Goal: Check status: Check status

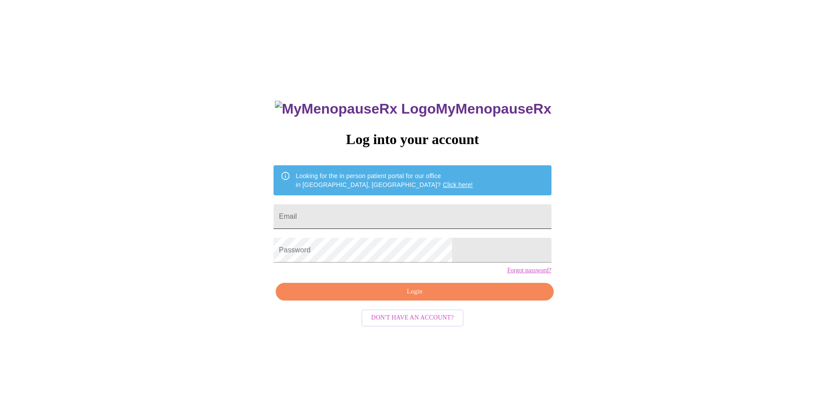
click at [401, 214] on input "Email" at bounding box center [413, 216] width 278 height 25
type input "[EMAIL_ADDRESS][DOMAIN_NAME]"
click at [276, 283] on button "Login" at bounding box center [415, 292] width 278 height 18
click at [422, 305] on div "MyMenopauseRx Log into your account Looking for the in person patient portal fo…" at bounding box center [412, 294] width 295 height 415
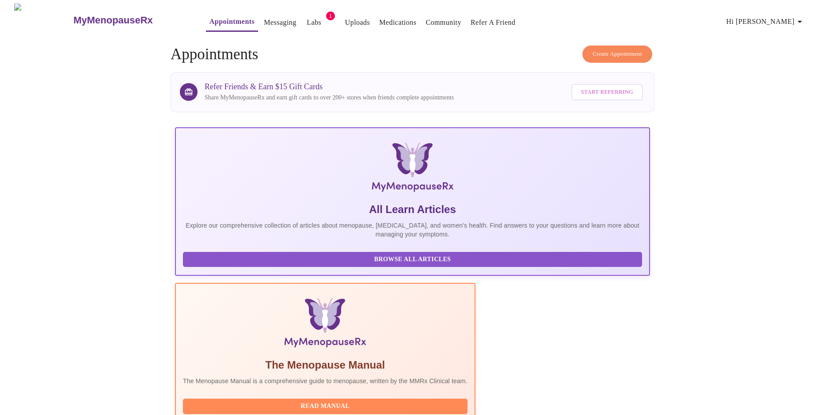
click at [304, 16] on span "Labs" at bounding box center [314, 22] width 21 height 12
click at [300, 14] on button "Labs" at bounding box center [314, 23] width 28 height 18
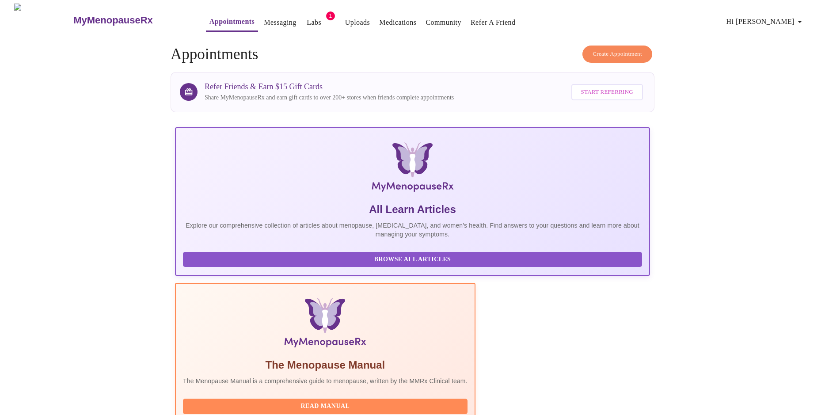
click at [300, 14] on button "Labs" at bounding box center [314, 23] width 28 height 18
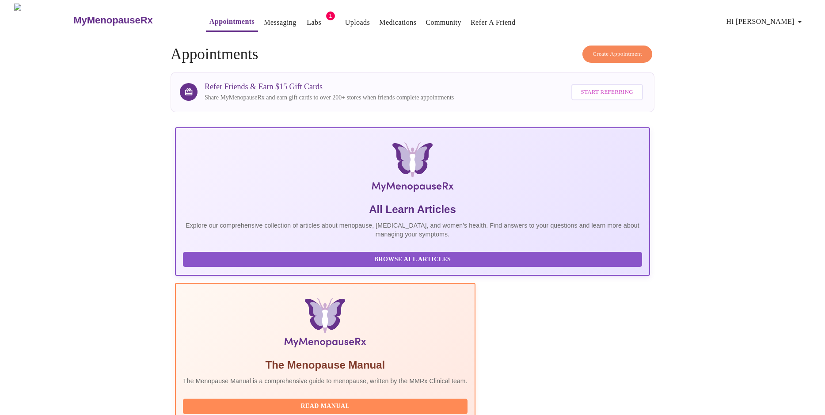
click at [300, 14] on button "Labs" at bounding box center [314, 23] width 28 height 18
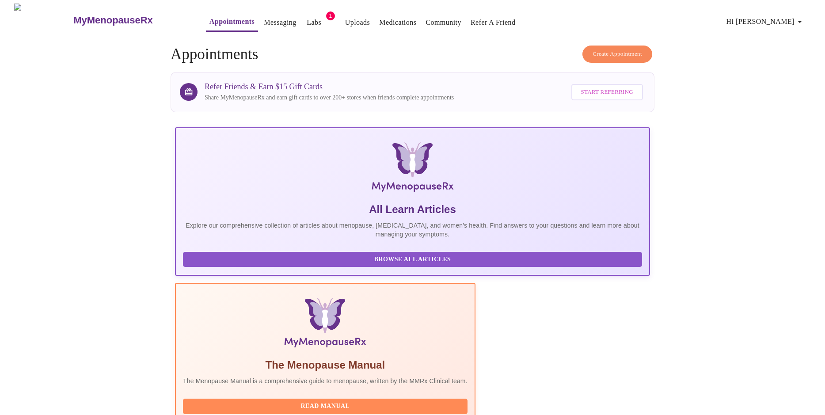
click at [300, 14] on button "Labs" at bounding box center [314, 23] width 28 height 18
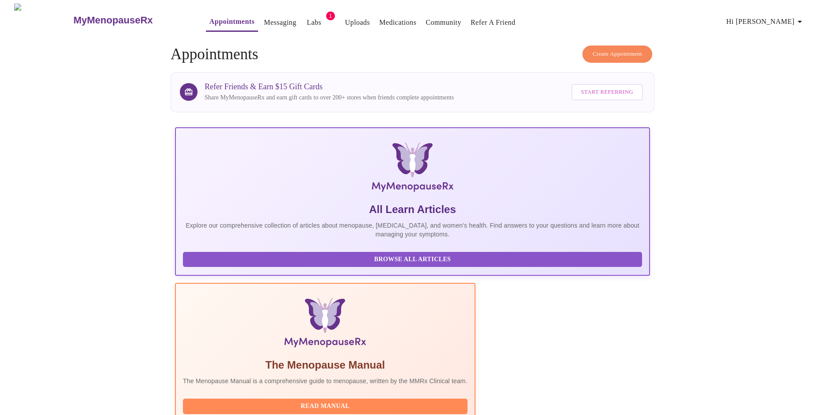
click at [307, 16] on link "Labs" at bounding box center [314, 22] width 15 height 12
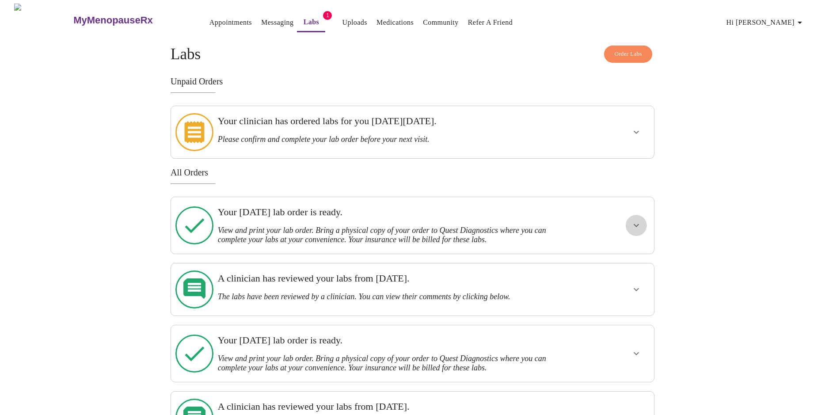
click at [639, 224] on button "show more" at bounding box center [636, 225] width 21 height 21
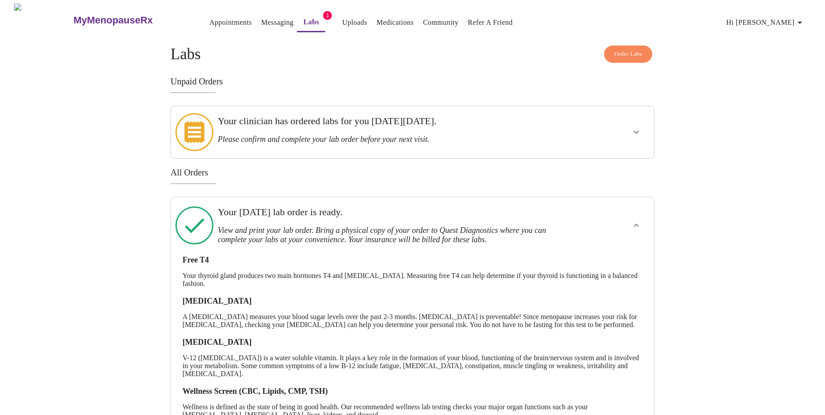
scroll to position [231, 0]
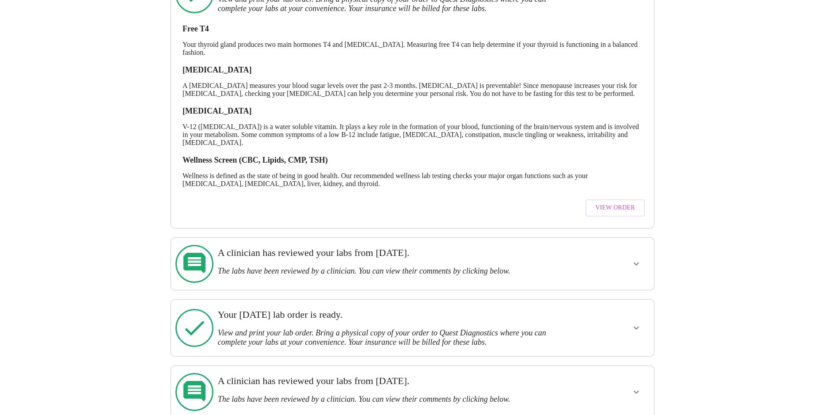
click at [633, 210] on span "View Order" at bounding box center [616, 207] width 40 height 11
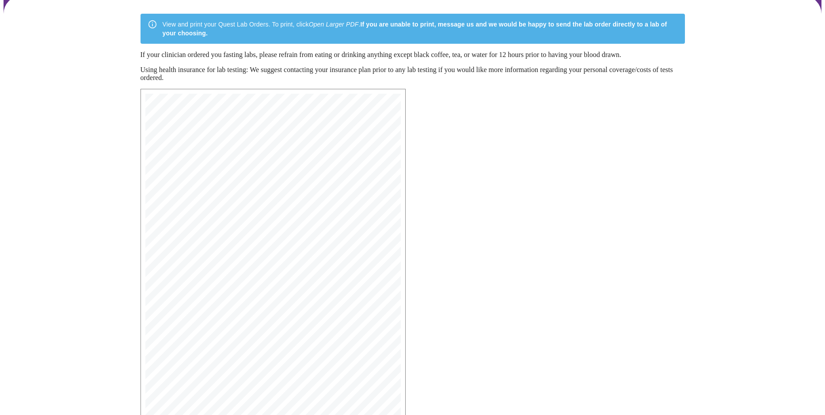
scroll to position [129, 0]
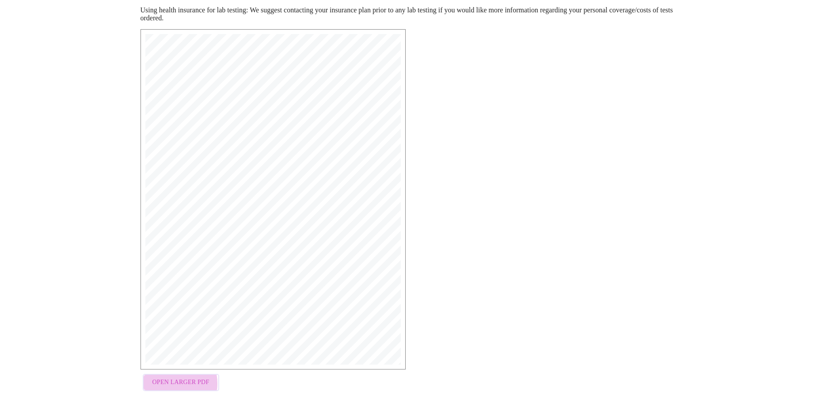
click at [167, 386] on span "Open Larger PDF" at bounding box center [181, 382] width 57 height 11
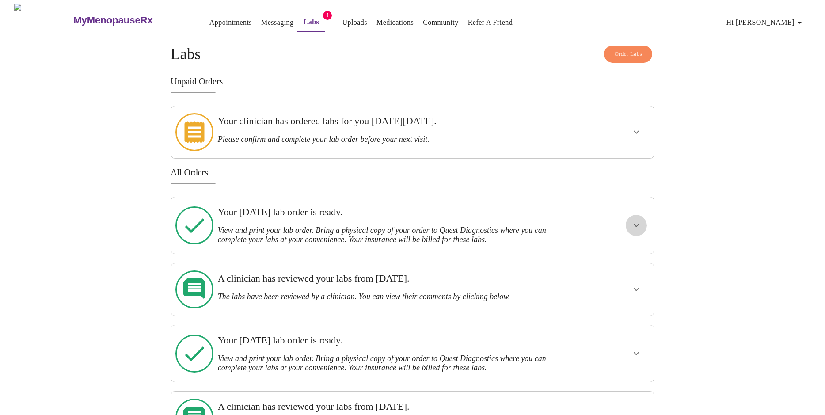
click at [632, 220] on icon "show more" at bounding box center [636, 225] width 11 height 11
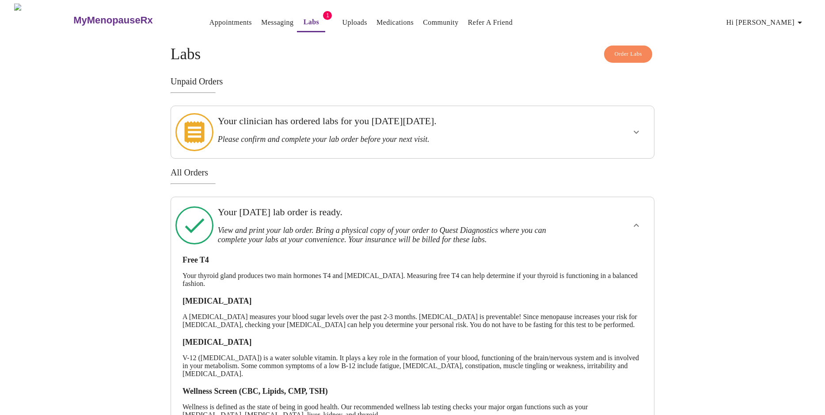
scroll to position [231, 0]
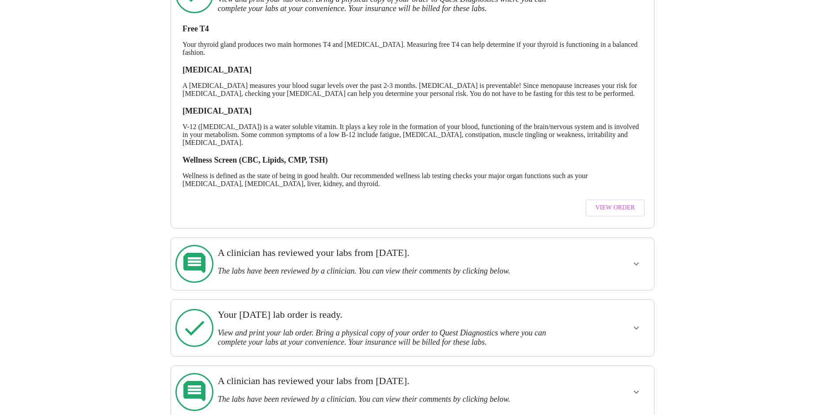
click at [513, 328] on h3 "View and print your lab order. Bring a physical copy of your order to Quest Dia…" at bounding box center [389, 337] width 343 height 19
click at [641, 323] on icon "show more" at bounding box center [636, 328] width 11 height 11
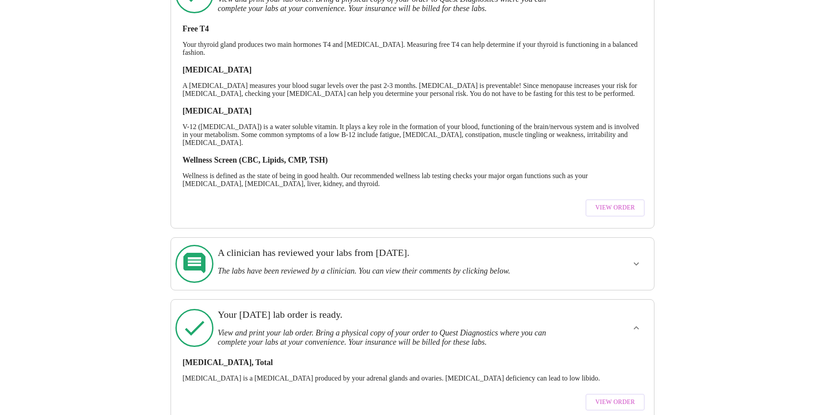
scroll to position [295, 0]
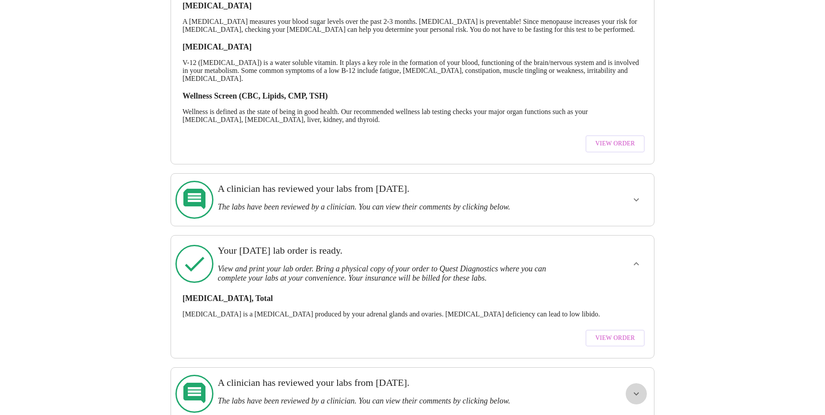
click at [633, 389] on icon "show more" at bounding box center [636, 394] width 11 height 11
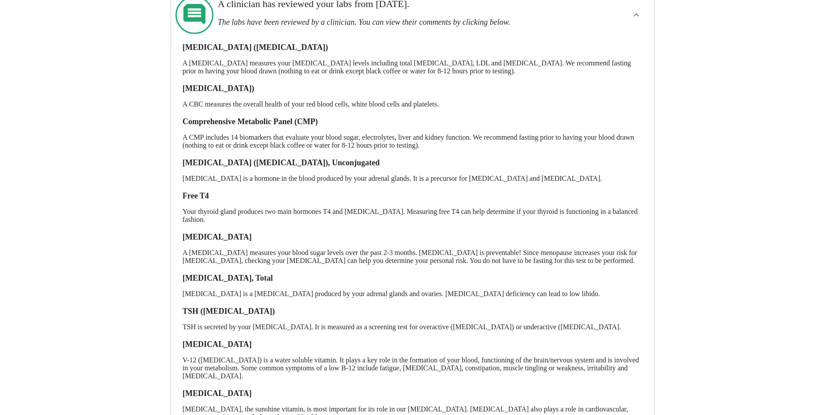
scroll to position [725, 0]
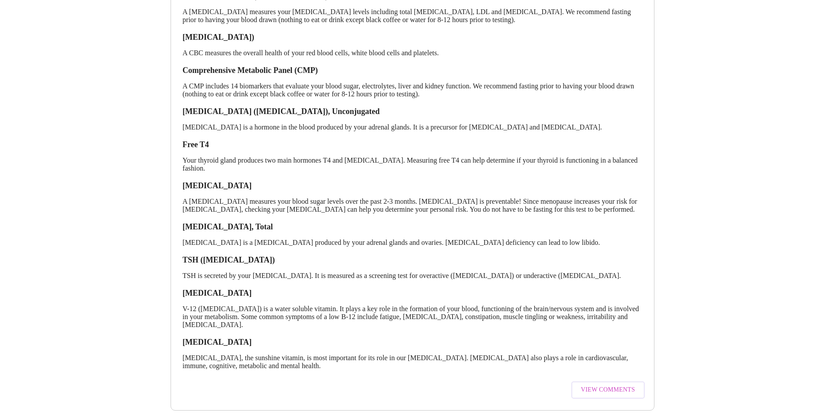
click at [617, 385] on span "View Comments" at bounding box center [608, 390] width 54 height 11
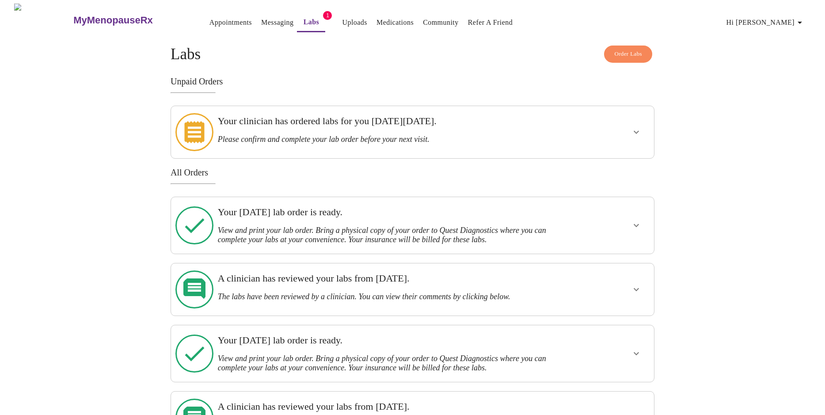
click at [566, 230] on div "Your [DATE] lab order is ready. View and print your lab order. Bring a physical…" at bounding box center [392, 226] width 357 height 50
click at [634, 220] on icon "show more" at bounding box center [636, 225] width 11 height 11
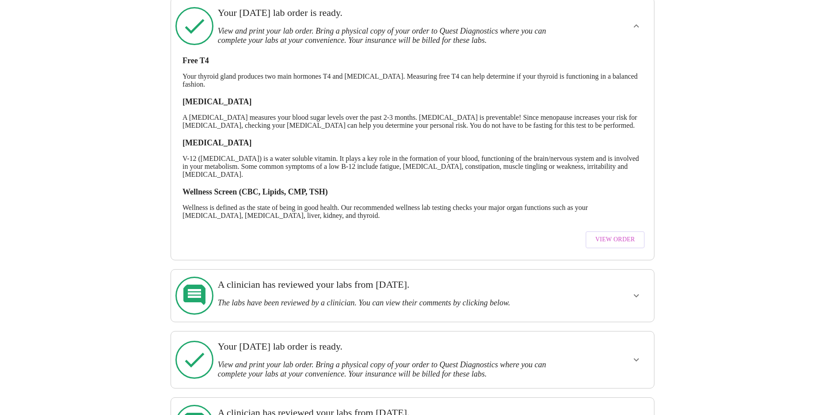
scroll to position [231, 0]
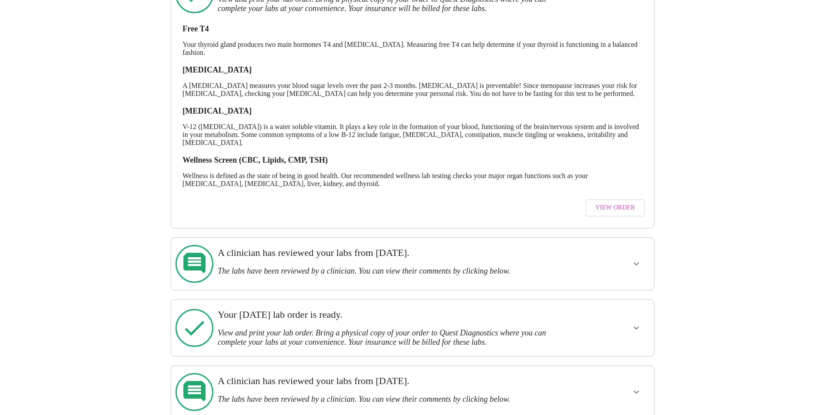
click at [633, 324] on icon "show more" at bounding box center [636, 328] width 11 height 11
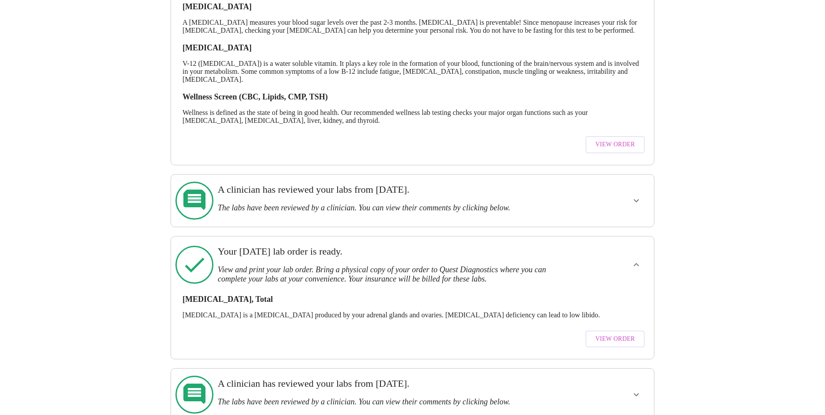
scroll to position [295, 0]
click at [609, 333] on span "View Order" at bounding box center [616, 338] width 40 height 11
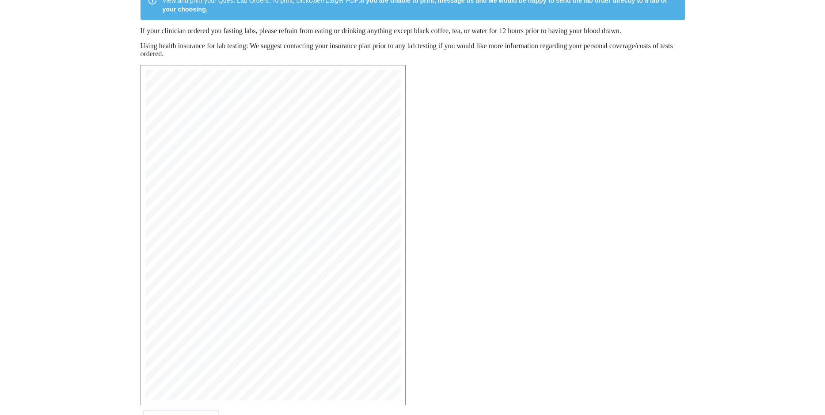
scroll to position [129, 0]
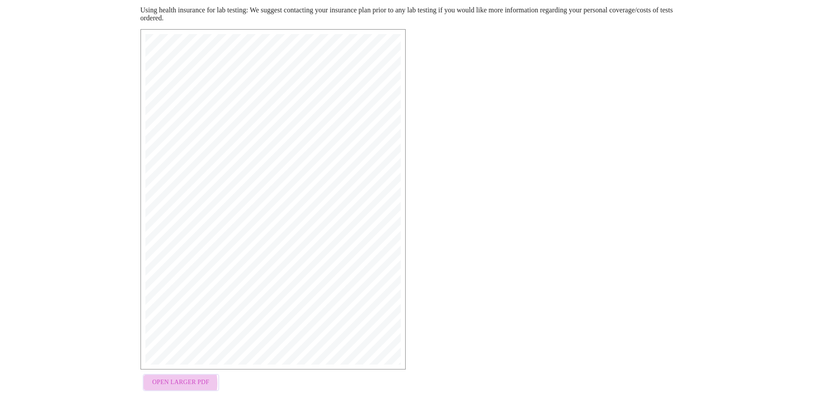
click at [169, 385] on span "Open Larger PDF" at bounding box center [181, 382] width 57 height 11
drag, startPoint x: 390, startPoint y: 21, endPoint x: 480, endPoint y: 99, distance: 119.7
drag, startPoint x: 480, startPoint y: 99, endPoint x: 429, endPoint y: 230, distance: 140.0
click at [429, 230] on div "MyMenopauseRx Medical Group [STREET_ADDRESS] Phone: [PHONE_NUMBER] Fax: [PHONE_…" at bounding box center [413, 212] width 559 height 381
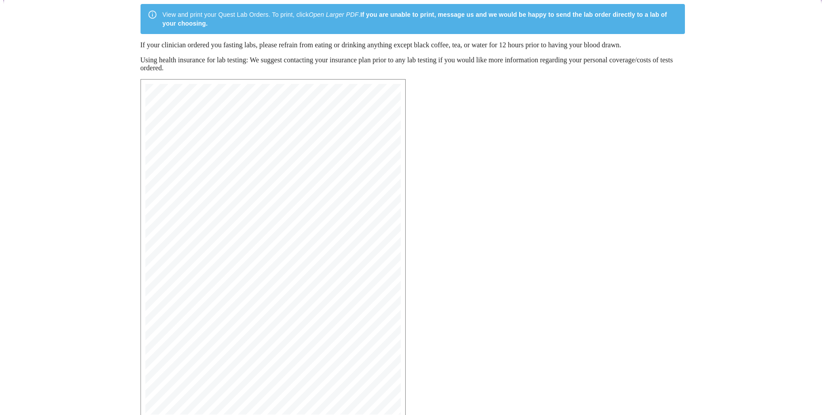
scroll to position [0, 0]
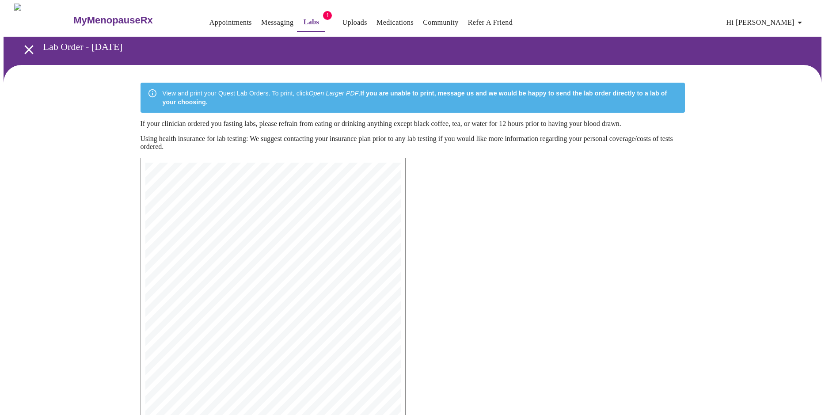
drag, startPoint x: 477, startPoint y: 235, endPoint x: 443, endPoint y: 197, distance: 50.7
click at [413, 277] on div "MyMenopauseRx Medical Group [STREET_ADDRESS] Phone: [PHONE_NUMBER] Fax: [PHONE_…" at bounding box center [413, 341] width 559 height 381
click at [337, 90] on em "Open Larger PDF" at bounding box center [334, 93] width 50 height 7
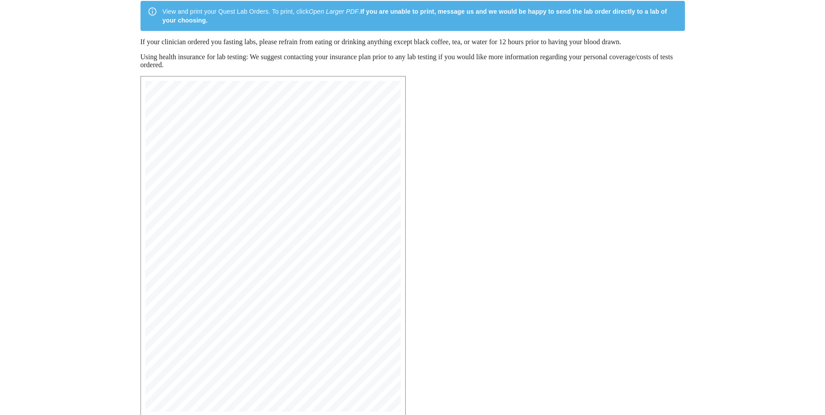
scroll to position [129, 0]
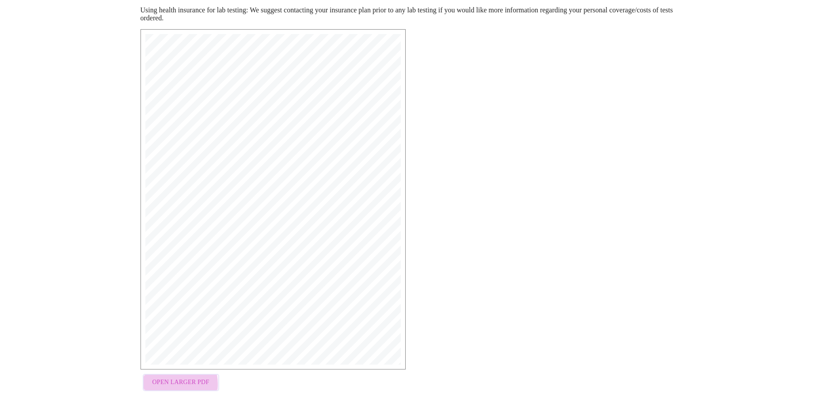
click at [164, 386] on span "Open Larger PDF" at bounding box center [181, 382] width 57 height 11
